Goal: Transaction & Acquisition: Book appointment/travel/reservation

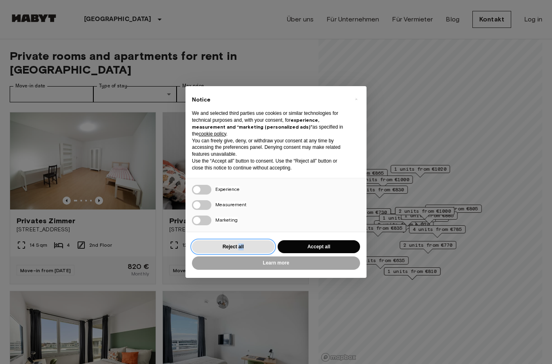
click at [259, 248] on button "Reject all" at bounding box center [233, 246] width 82 height 13
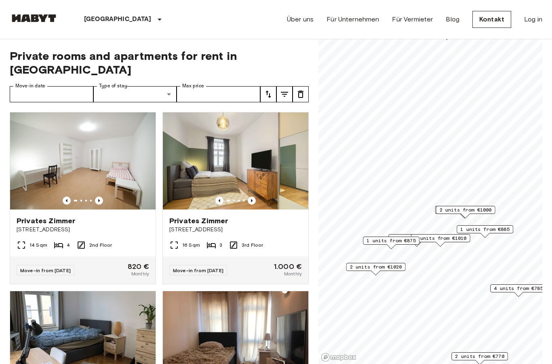
click at [378, 240] on span "1 units from €875" at bounding box center [391, 240] width 49 height 7
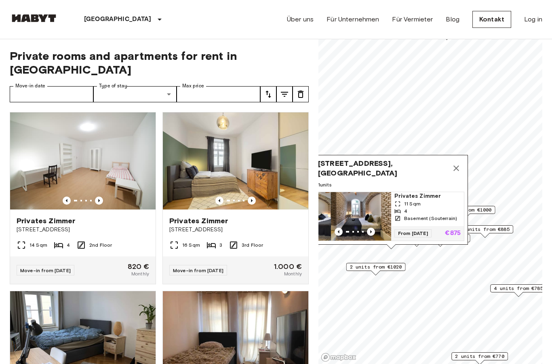
click at [372, 225] on img "Map marker" at bounding box center [354, 216] width 73 height 48
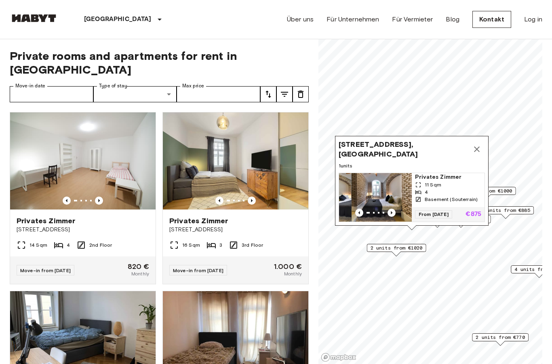
click at [472, 145] on button "Map marker" at bounding box center [477, 149] width 16 height 16
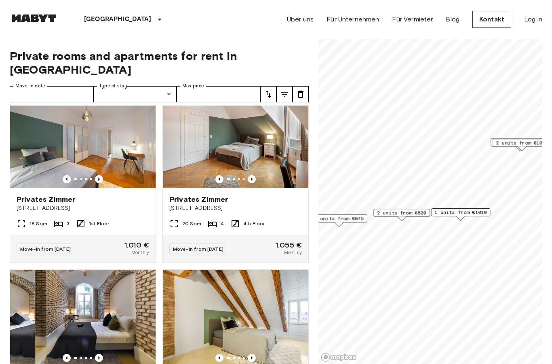
scroll to position [387, 0]
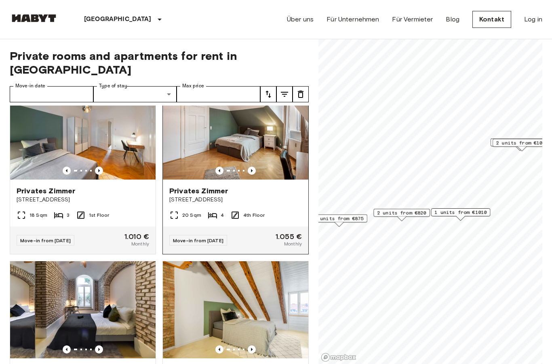
click at [270, 132] on img at bounding box center [235, 130] width 145 height 97
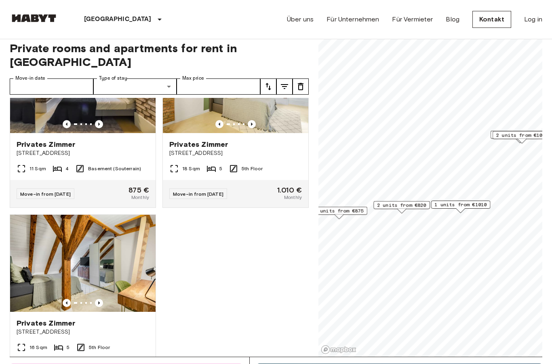
scroll to position [0, 0]
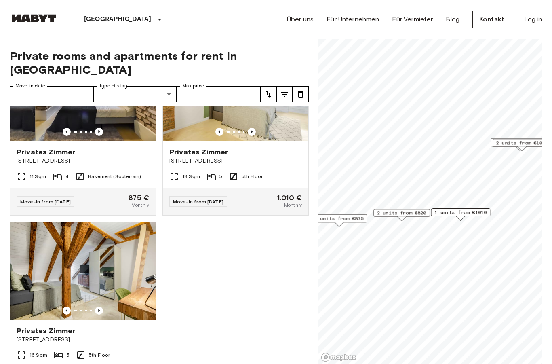
click at [11, 2] on div "[GEOGRAPHIC_DATA] [GEOGRAPHIC_DATA] [GEOGRAPHIC_DATA] [GEOGRAPHIC_DATA] [GEOGRA…" at bounding box center [100, 19] width 181 height 39
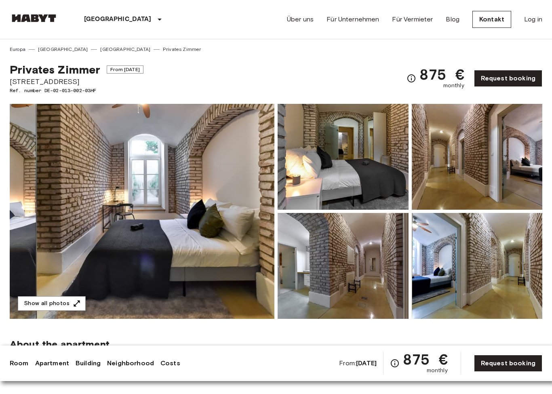
click at [235, 255] on img at bounding box center [142, 211] width 265 height 215
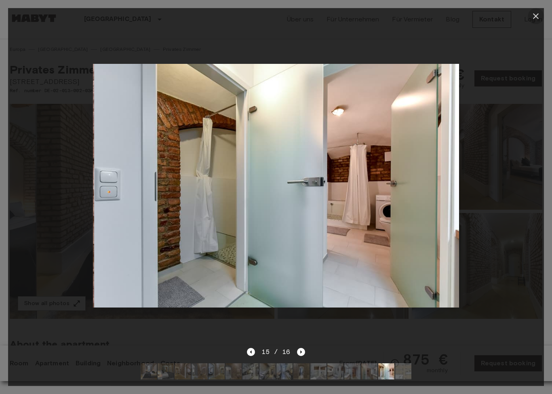
click at [538, 21] on icon "button" at bounding box center [536, 16] width 10 height 10
